Goal: Task Accomplishment & Management: Manage account settings

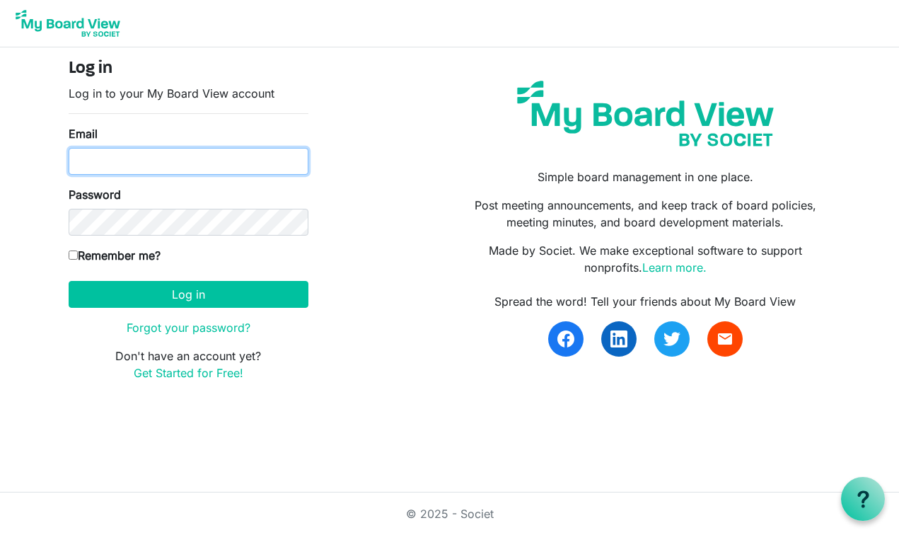
click at [151, 160] on input "Email" at bounding box center [189, 161] width 240 height 27
type input "[EMAIL_ADDRESS][DOMAIN_NAME]"
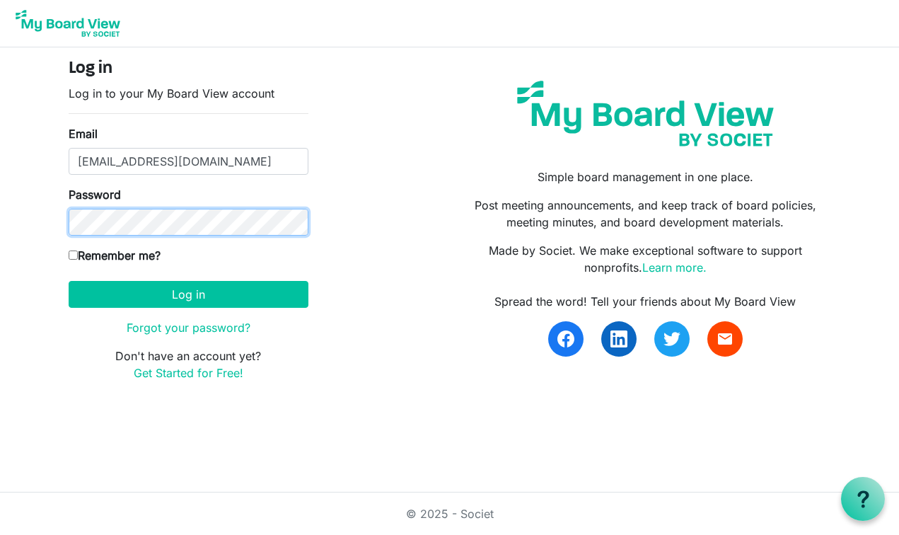
click at [188, 294] on button "Log in" at bounding box center [189, 294] width 240 height 27
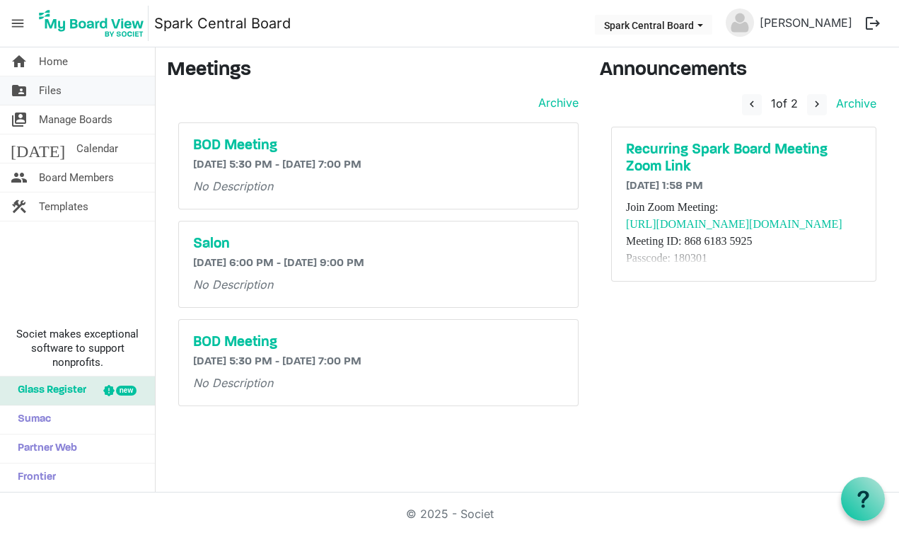
click at [77, 94] on link "folder_shared Files" at bounding box center [77, 90] width 155 height 28
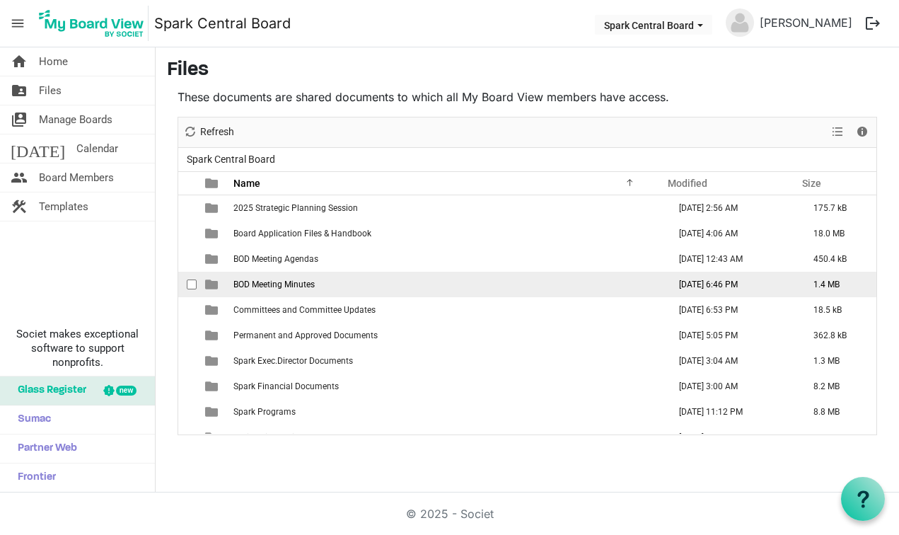
click at [193, 284] on span "checkbox" at bounding box center [192, 284] width 10 height 10
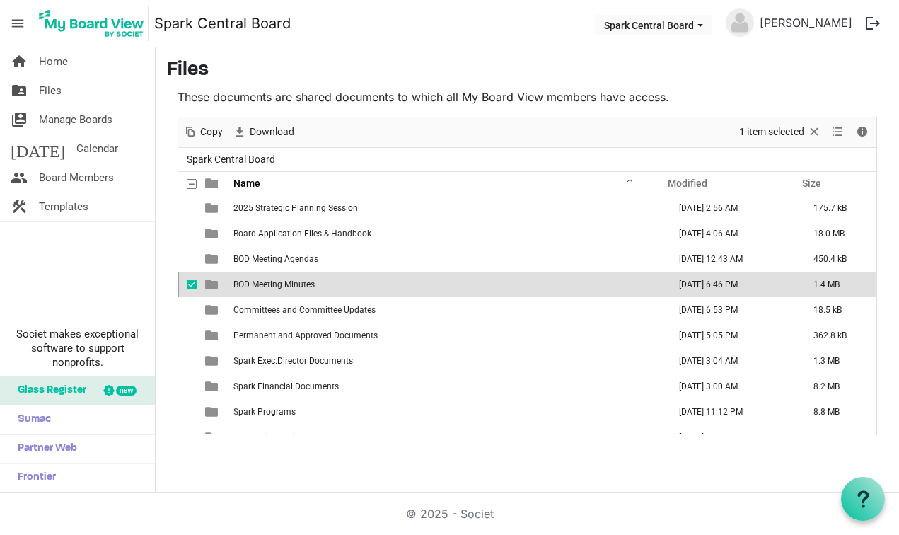
click at [211, 287] on span "is template cell column header type" at bounding box center [211, 284] width 13 height 13
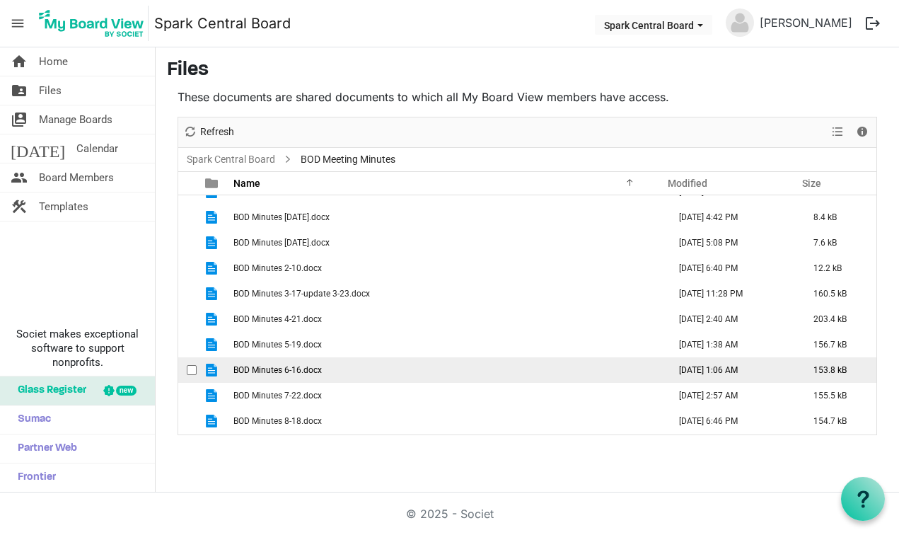
scroll to position [16, 0]
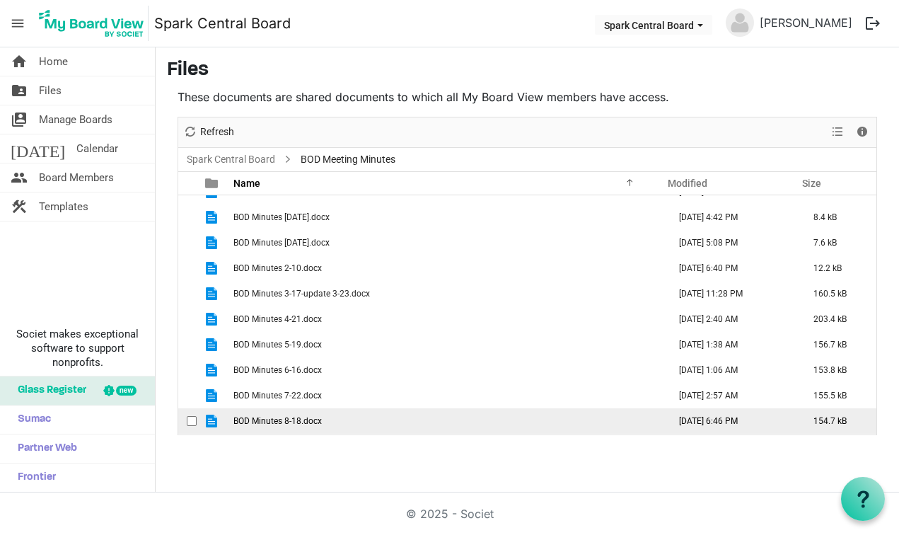
click at [214, 421] on span "is template cell column header type" at bounding box center [211, 421] width 13 height 13
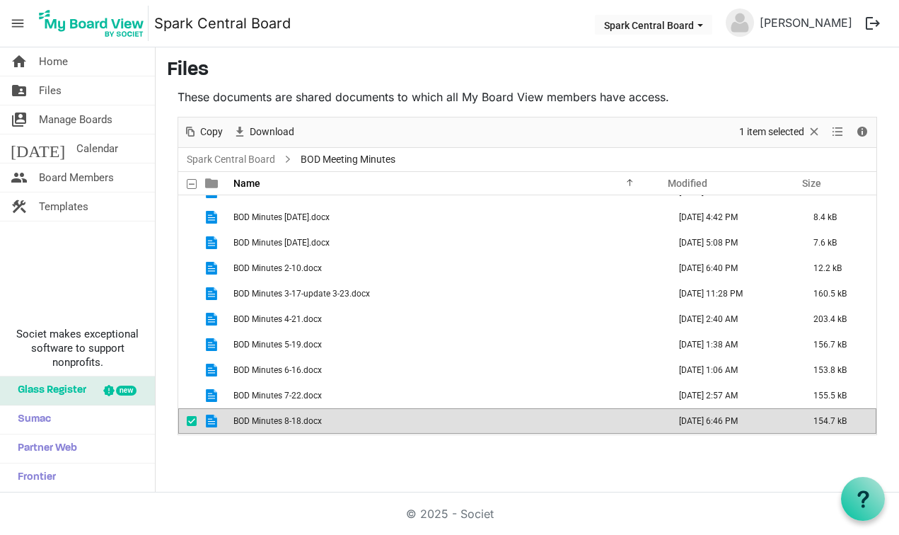
click at [214, 421] on span "is template cell column header type" at bounding box center [211, 421] width 13 height 13
